Goal: Find specific page/section: Find specific page/section

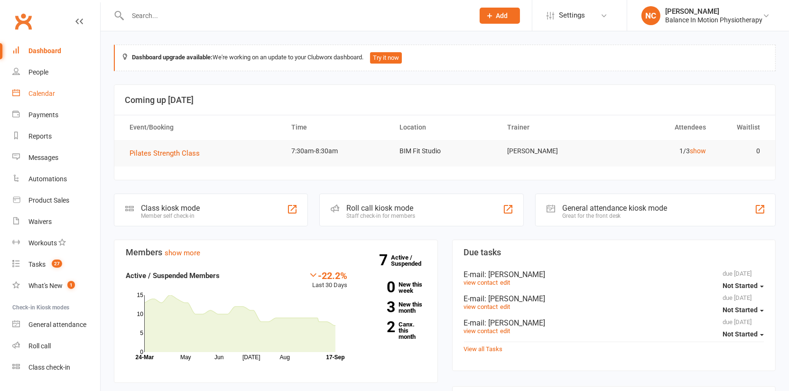
click at [31, 92] on div "Calendar" at bounding box center [41, 94] width 27 height 8
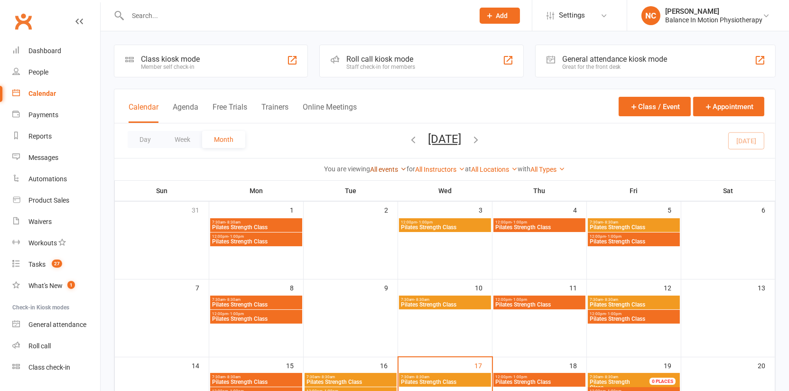
click at [375, 169] on link "All events" at bounding box center [388, 170] width 37 height 8
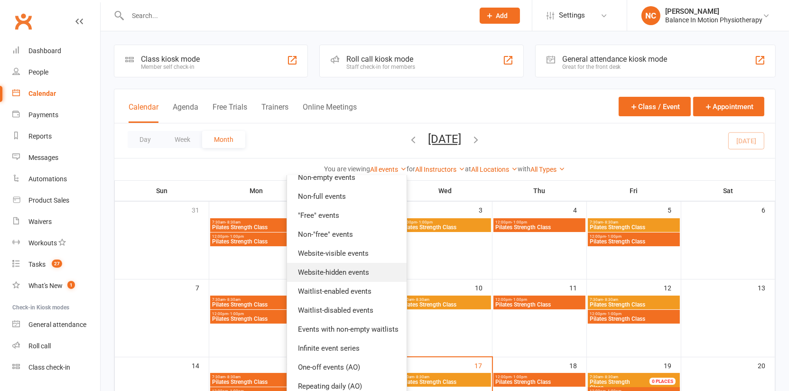
scroll to position [110, 0]
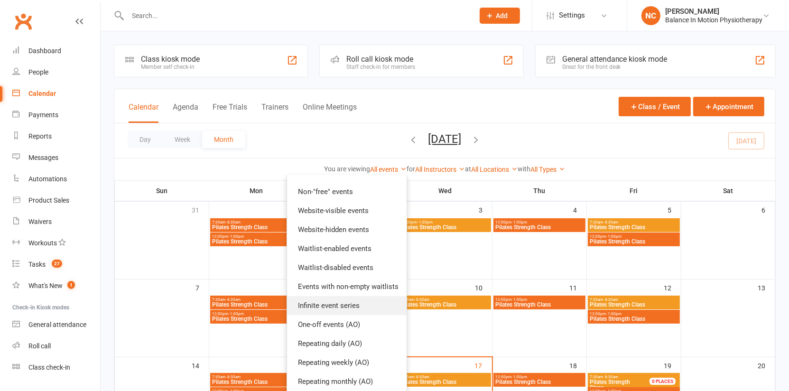
click at [351, 308] on link "Infinite event series" at bounding box center [347, 305] width 120 height 19
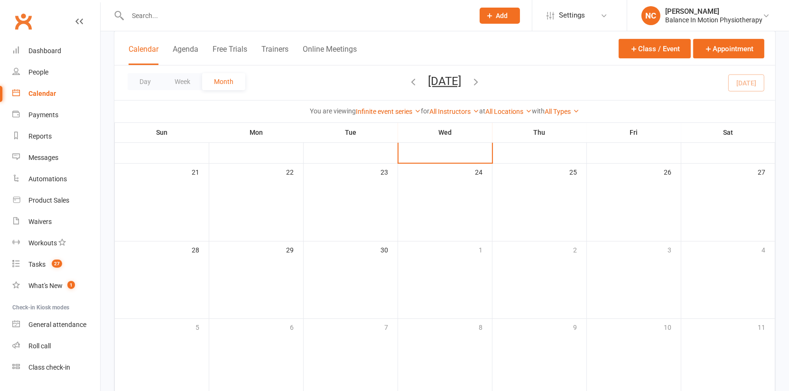
scroll to position [305, 0]
click at [481, 82] on icon "button" at bounding box center [476, 81] width 10 height 10
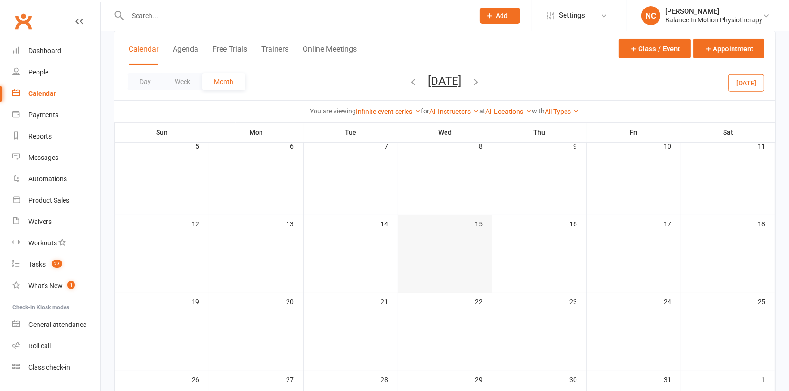
scroll to position [0, 0]
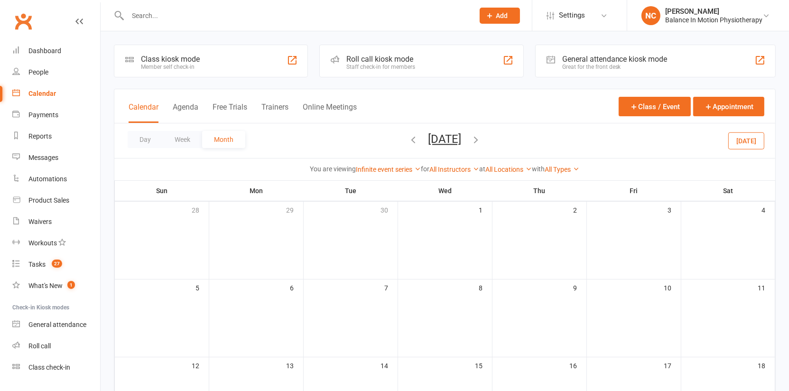
click at [481, 137] on icon "button" at bounding box center [476, 139] width 10 height 10
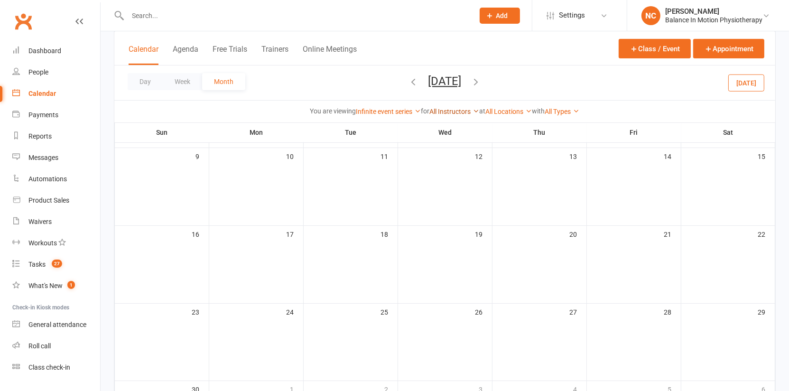
scroll to position [305, 0]
click at [481, 79] on icon "button" at bounding box center [476, 81] width 10 height 10
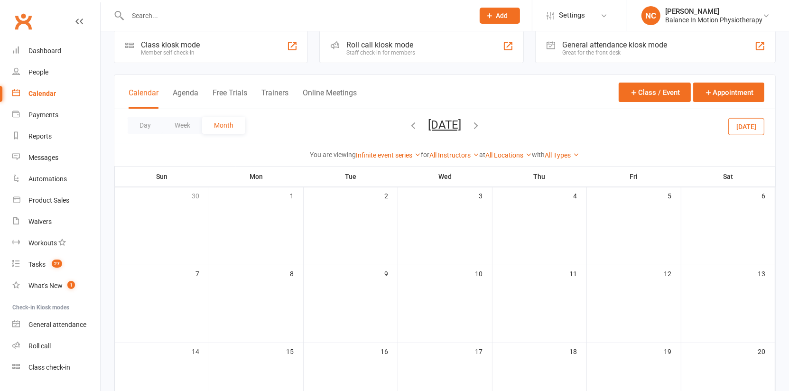
scroll to position [13, 0]
click at [481, 122] on div "[DATE] [DATE] Sun Mon Tue Wed Thu Fri Sat 31 01 02 03 04 05 06 07 08 09 10 11 1…" at bounding box center [444, 128] width 73 height 17
click at [481, 124] on icon "button" at bounding box center [476, 126] width 10 height 10
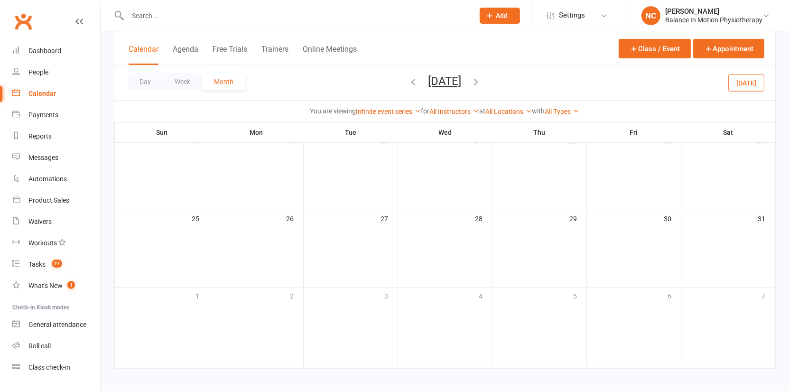
scroll to position [305, 0]
click at [481, 83] on icon "button" at bounding box center [476, 81] width 10 height 10
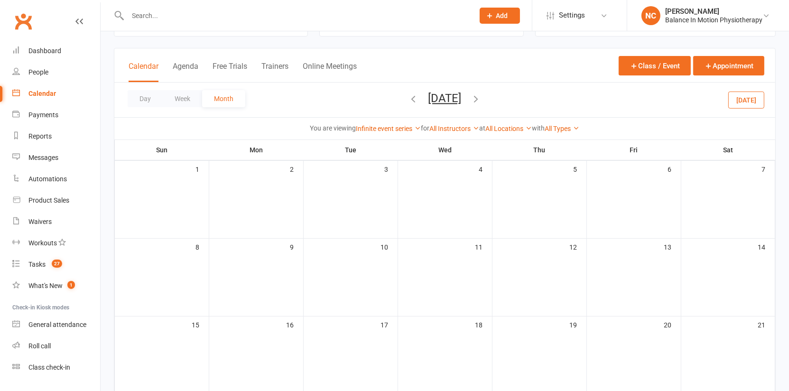
scroll to position [32, 0]
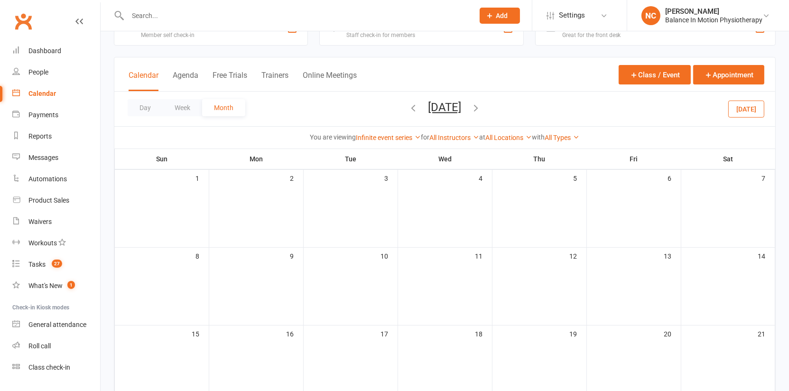
click at [481, 105] on icon "button" at bounding box center [476, 107] width 10 height 10
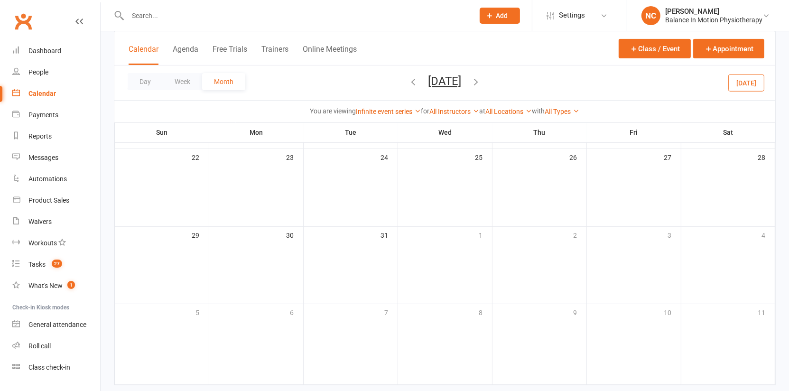
scroll to position [305, 0]
click at [481, 80] on icon "button" at bounding box center [476, 81] width 10 height 10
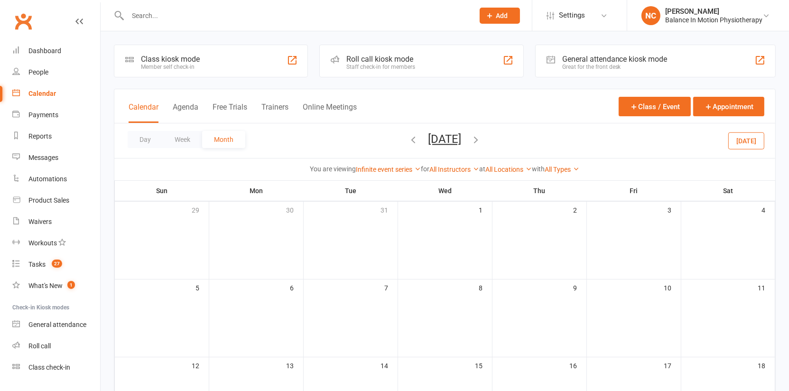
click at [481, 140] on icon "button" at bounding box center [476, 139] width 10 height 10
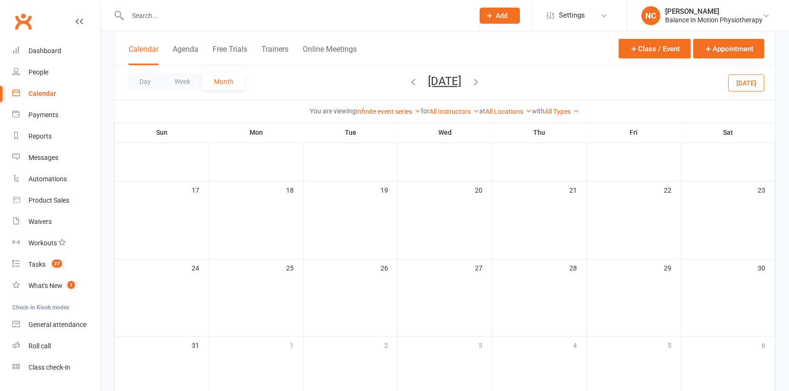
scroll to position [305, 0]
click at [481, 82] on icon "button" at bounding box center [476, 81] width 10 height 10
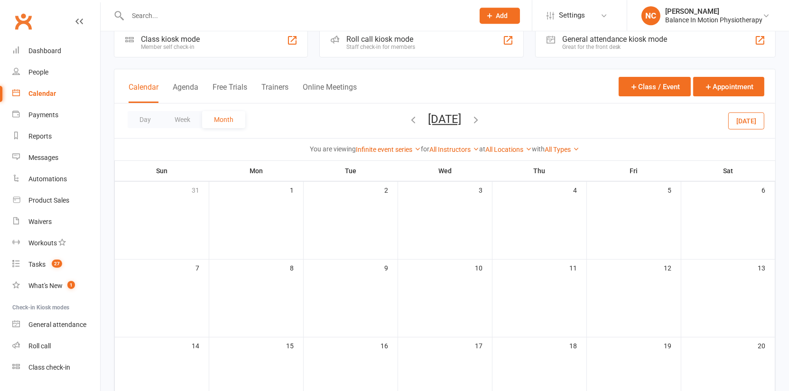
scroll to position [0, 0]
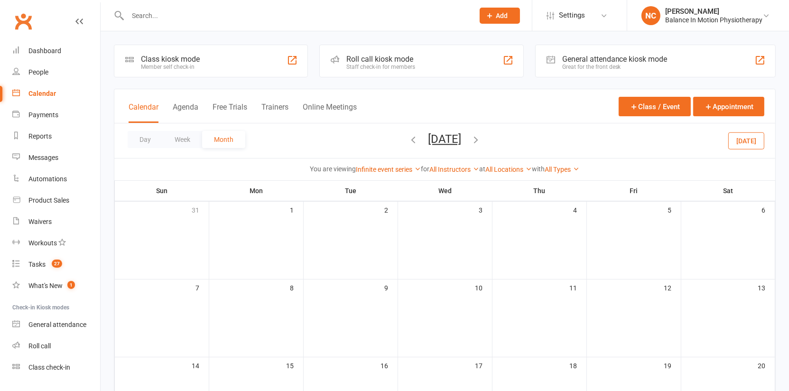
click at [481, 140] on icon "button" at bounding box center [476, 139] width 10 height 10
click at [481, 138] on icon "button" at bounding box center [476, 139] width 10 height 10
click at [745, 140] on button "[DATE]" at bounding box center [746, 140] width 36 height 17
click at [377, 170] on link "Infinite event series" at bounding box center [388, 170] width 65 height 8
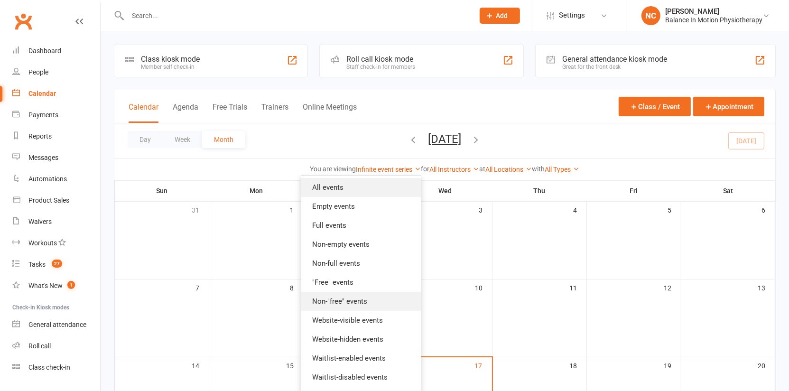
click at [359, 186] on link "All events" at bounding box center [361, 187] width 120 height 19
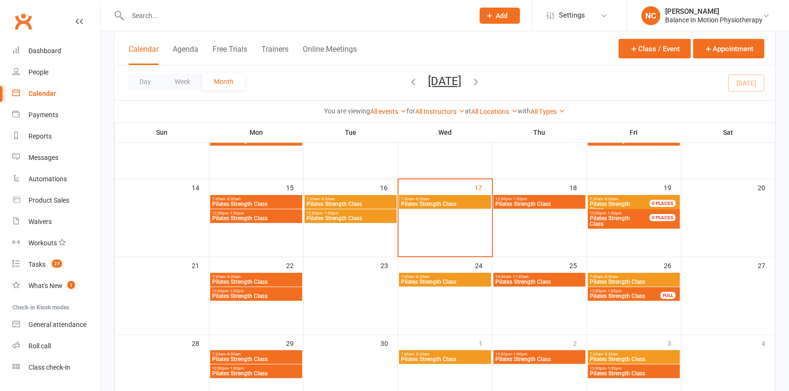
scroll to position [180, 0]
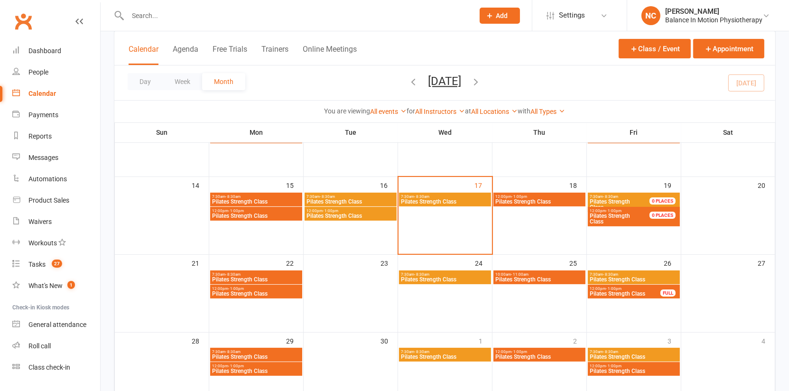
click at [526, 194] on span "- 1:00pm" at bounding box center [520, 196] width 16 height 4
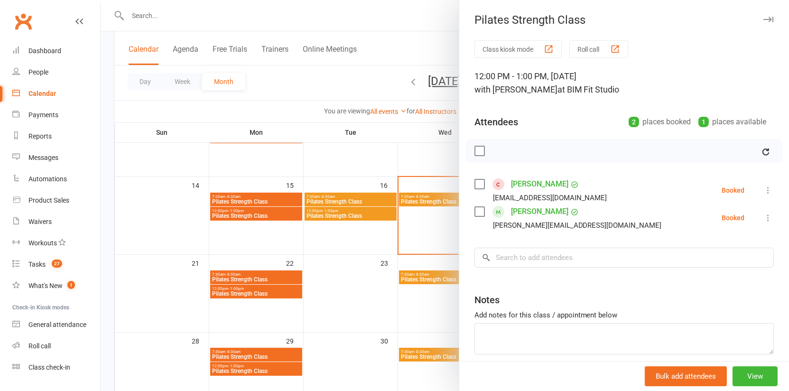
click at [437, 254] on div at bounding box center [445, 195] width 688 height 391
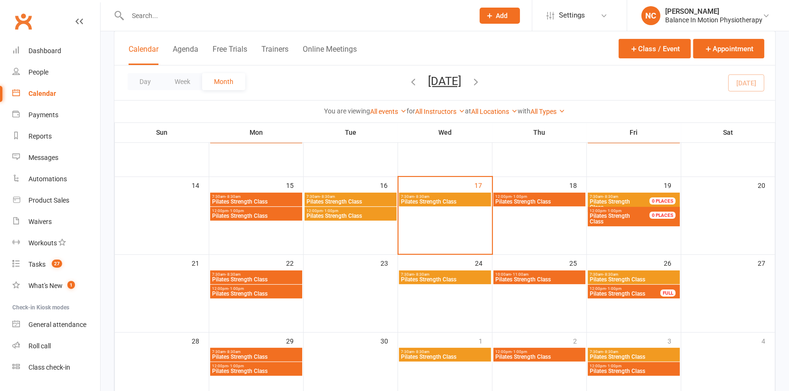
click at [457, 278] on span "Pilates Strength Class" at bounding box center [445, 280] width 88 height 6
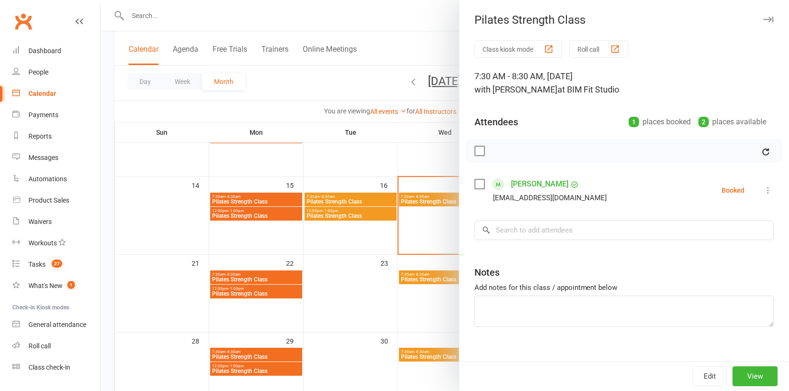
click at [388, 309] on div at bounding box center [445, 195] width 688 height 391
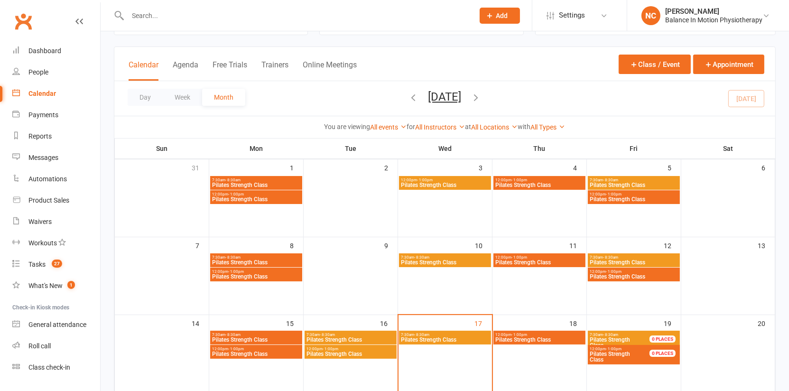
scroll to position [0, 0]
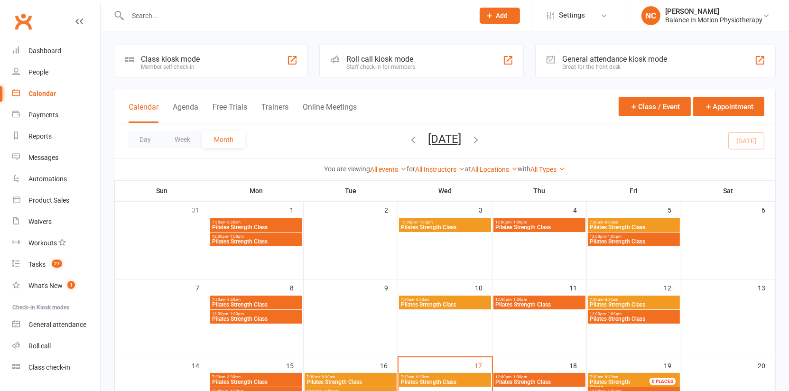
click at [481, 138] on icon "button" at bounding box center [476, 139] width 10 height 10
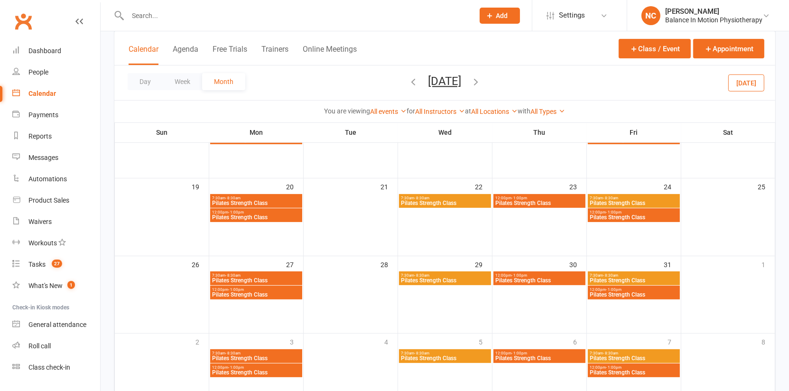
scroll to position [305, 0]
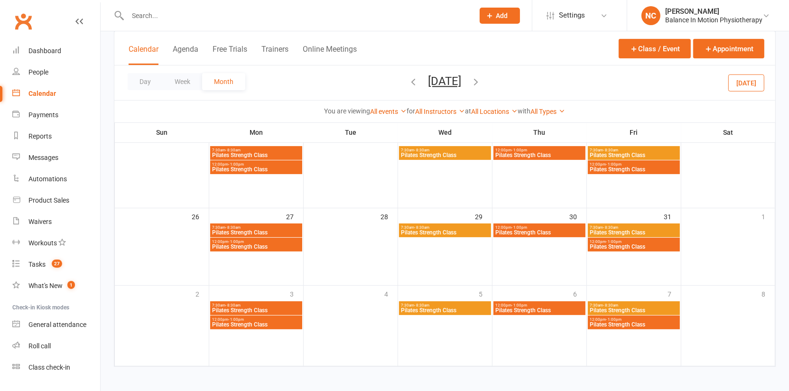
click at [481, 80] on icon "button" at bounding box center [476, 81] width 10 height 10
click at [481, 77] on icon "button" at bounding box center [476, 81] width 10 height 10
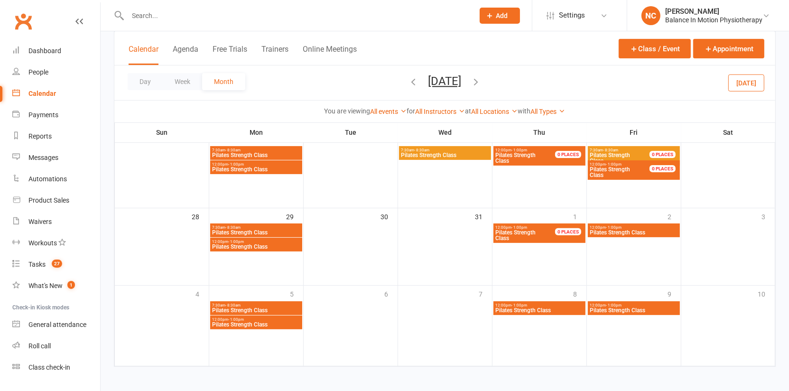
click at [481, 77] on icon "button" at bounding box center [476, 81] width 10 height 10
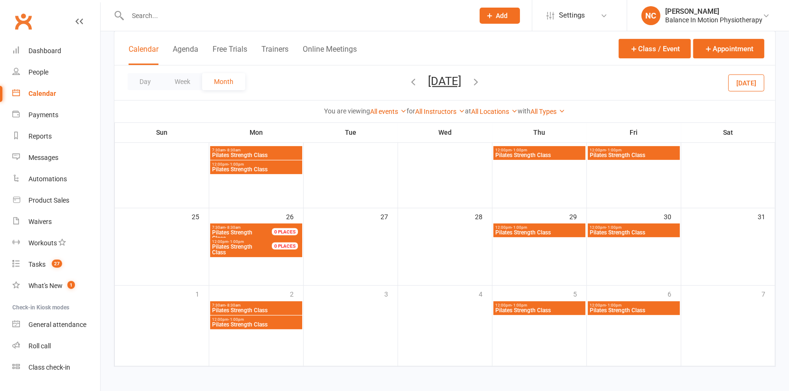
click at [532, 146] on div "12:00pm - 1:00pm Pilates Strength Class" at bounding box center [539, 153] width 92 height 14
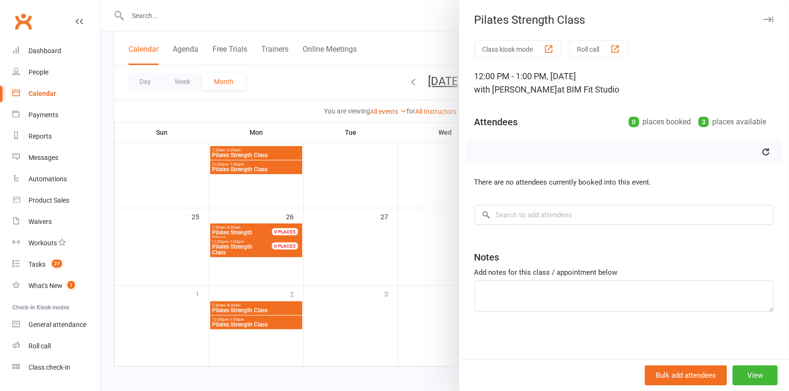
click at [425, 229] on div at bounding box center [445, 195] width 688 height 391
